Goal: Check status: Check status

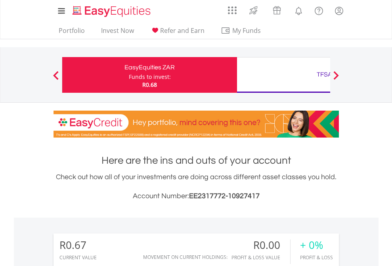
click at [129, 75] on div "Funds to invest:" at bounding box center [150, 77] width 42 height 8
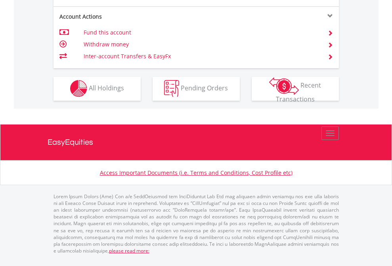
scroll to position [741, 0]
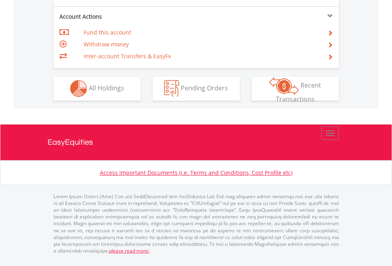
scroll to position [741, 0]
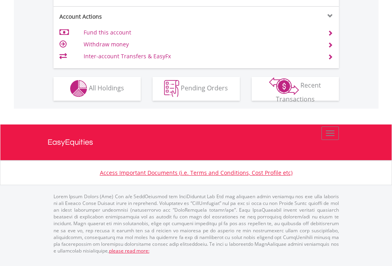
scroll to position [676, 0]
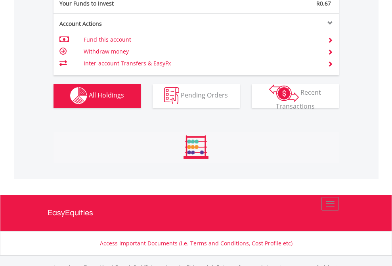
scroll to position [785, 0]
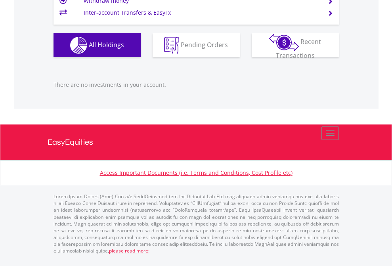
scroll to position [76, 124]
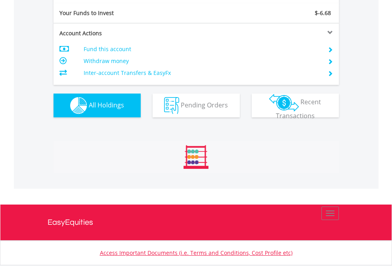
scroll to position [76, 124]
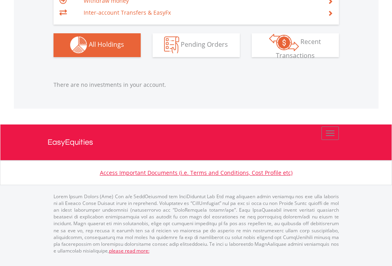
scroll to position [76, 124]
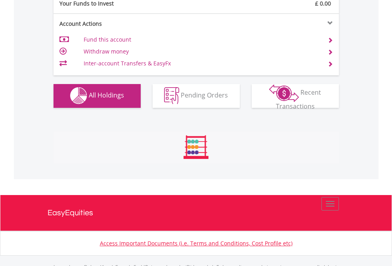
scroll to position [785, 0]
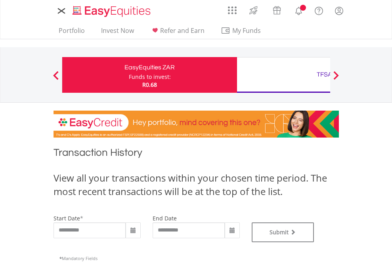
type input "**********"
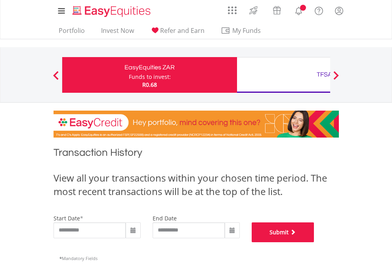
click at [314, 242] on button "Submit" at bounding box center [283, 232] width 63 height 20
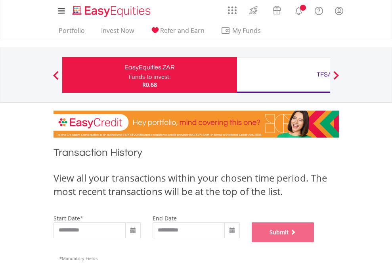
scroll to position [321, 0]
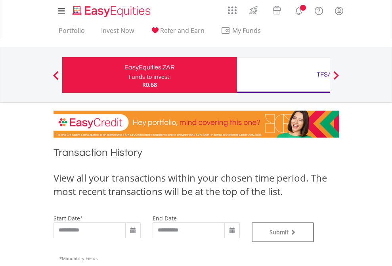
click at [283, 75] on div "TFSA" at bounding box center [324, 74] width 165 height 11
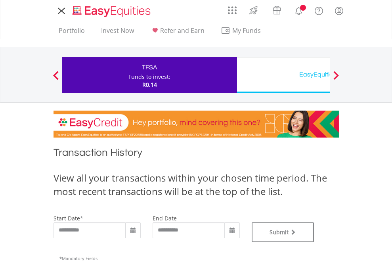
type input "**********"
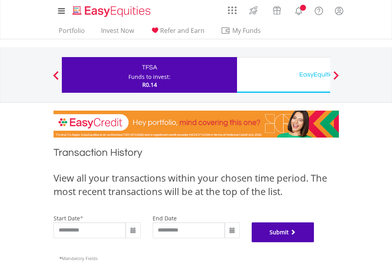
click at [314, 242] on button "Submit" at bounding box center [283, 232] width 63 height 20
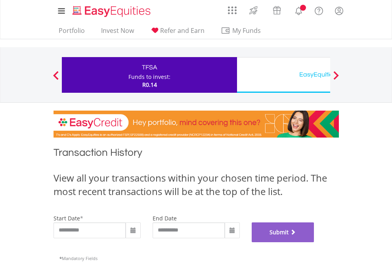
scroll to position [321, 0]
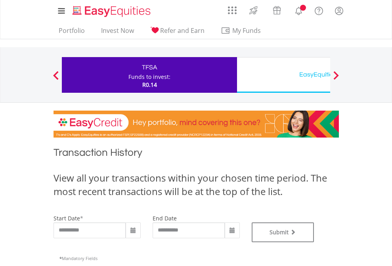
click at [283, 75] on div "EasyEquities USD" at bounding box center [324, 74] width 165 height 11
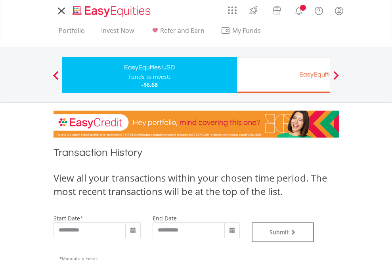
type input "**********"
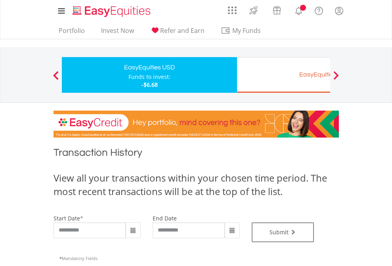
click at [283, 75] on div "EasyEquities EUR" at bounding box center [324, 74] width 165 height 11
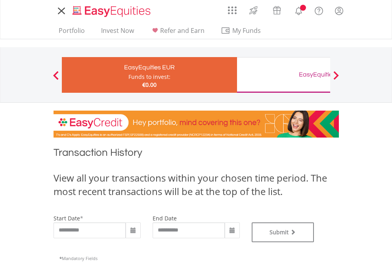
type input "**********"
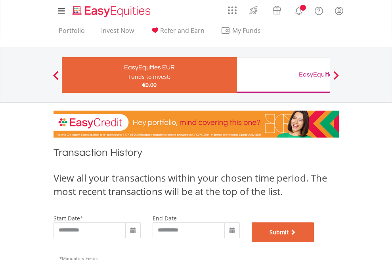
click at [314, 242] on button "Submit" at bounding box center [283, 232] width 63 height 20
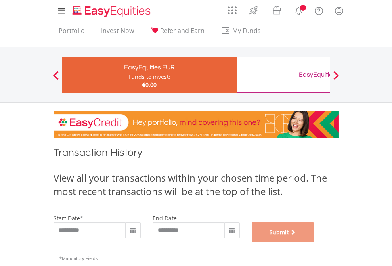
scroll to position [321, 0]
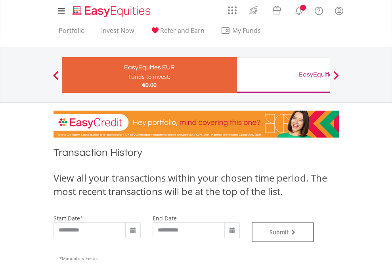
click at [283, 75] on div "EasyEquities GBP" at bounding box center [324, 74] width 165 height 11
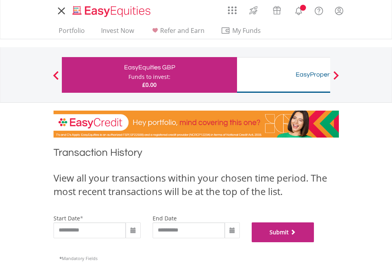
click at [314, 242] on button "Submit" at bounding box center [283, 232] width 63 height 20
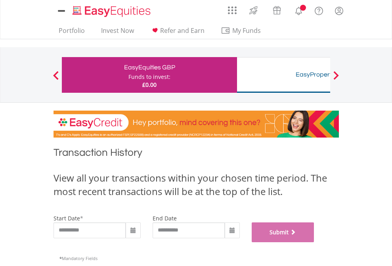
scroll to position [321, 0]
